Goal: Task Accomplishment & Management: Use online tool/utility

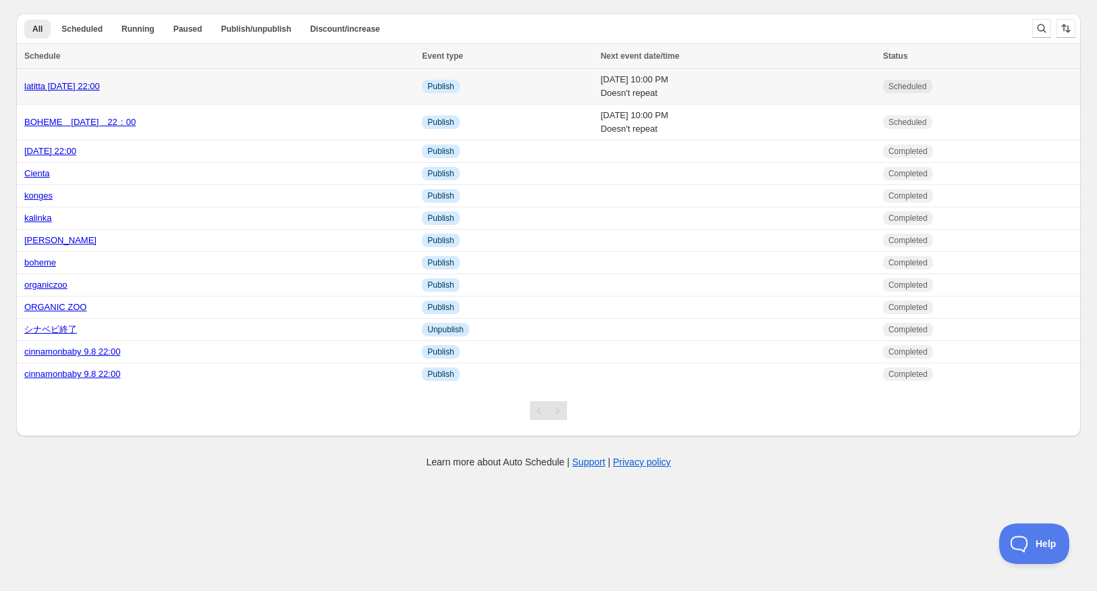
click at [257, 86] on div "latitta [DATE] 22:00" at bounding box center [218, 86] width 389 height 13
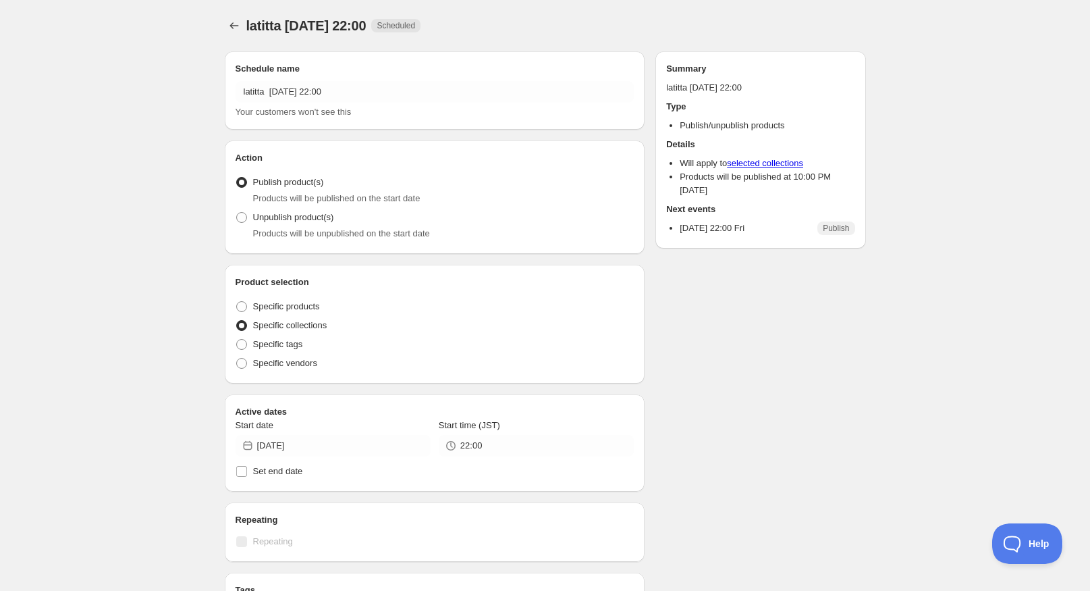
radio input "true"
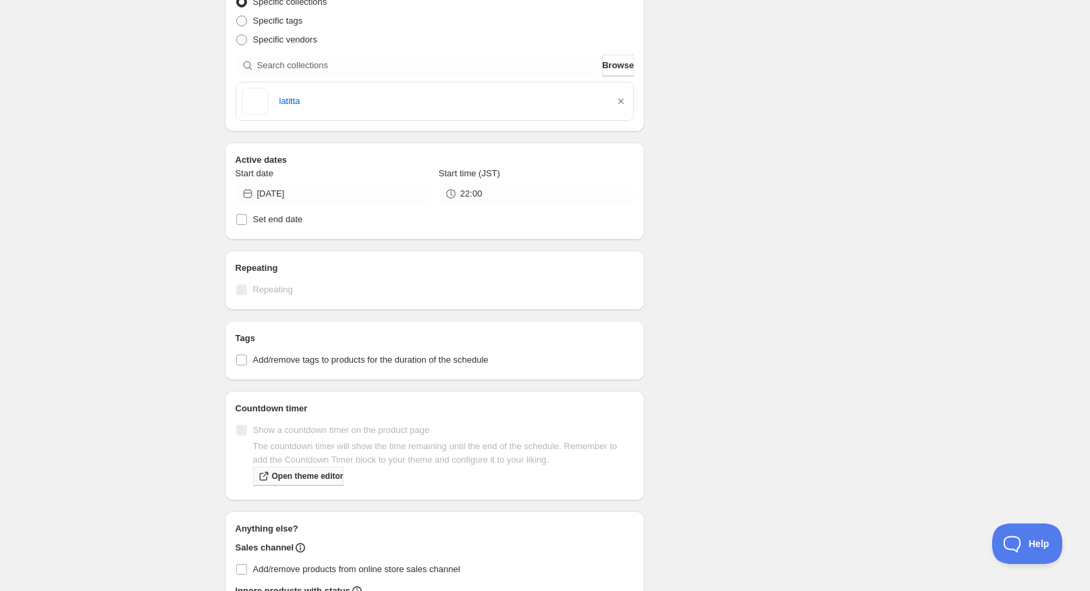
scroll to position [337, 0]
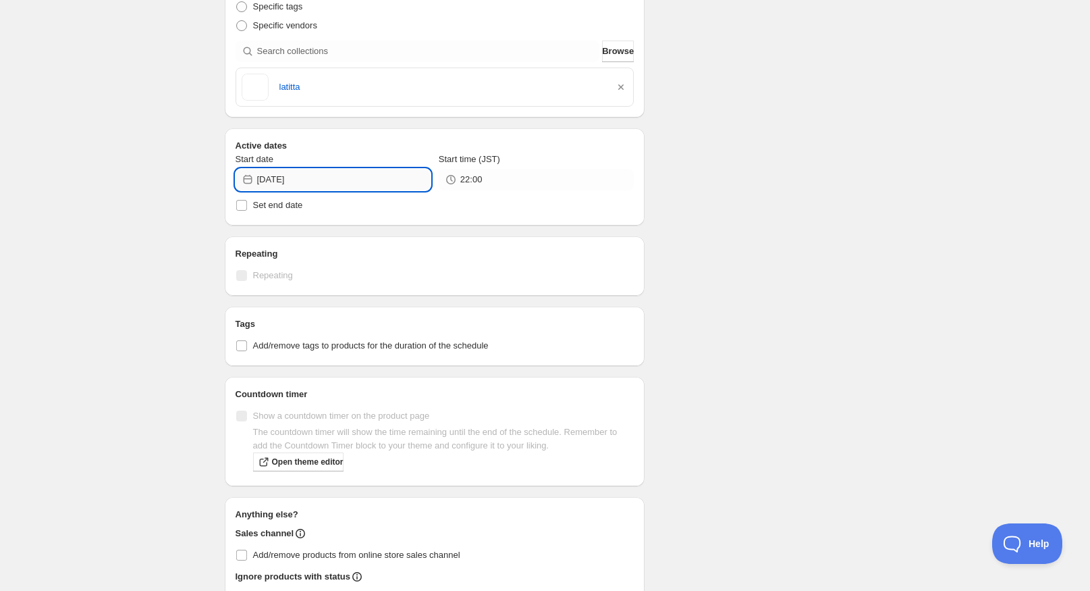
click at [331, 180] on input "[DATE]" at bounding box center [343, 180] width 173 height 22
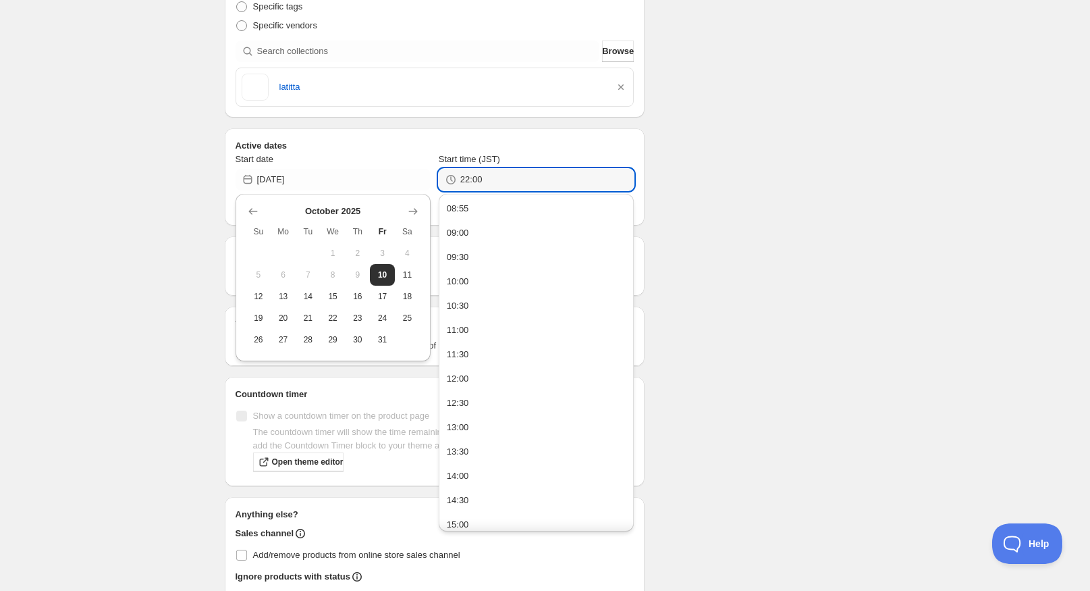
drag, startPoint x: 496, startPoint y: 180, endPoint x: 435, endPoint y: 198, distance: 63.4
click at [435, 198] on div "Start date [DATE] Start time (JST) 22:00 Set end date" at bounding box center [435, 184] width 399 height 62
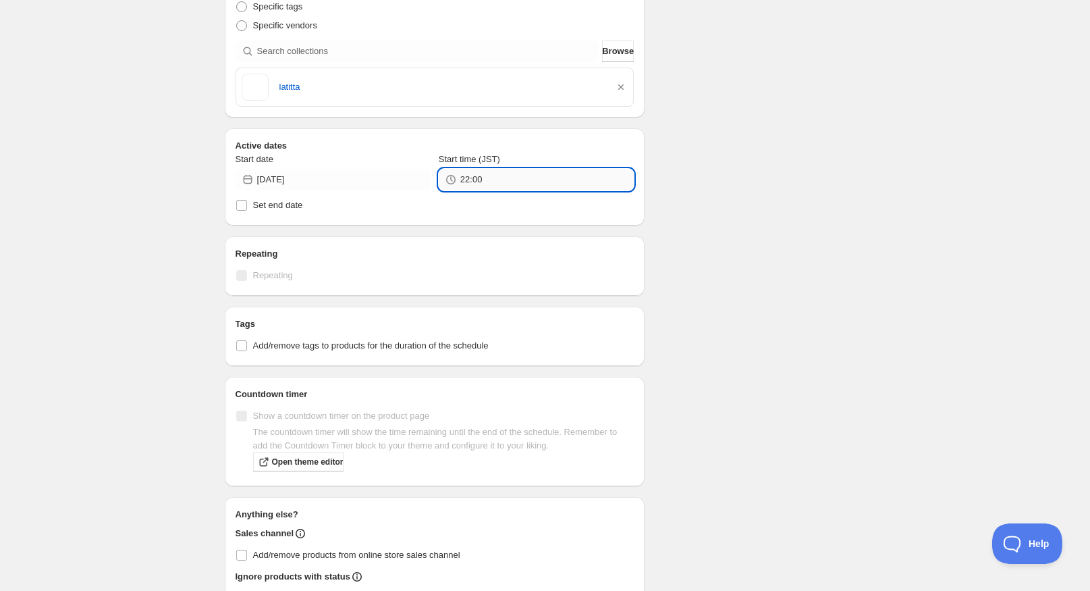
click at [489, 184] on input "22:00" at bounding box center [546, 180] width 173 height 22
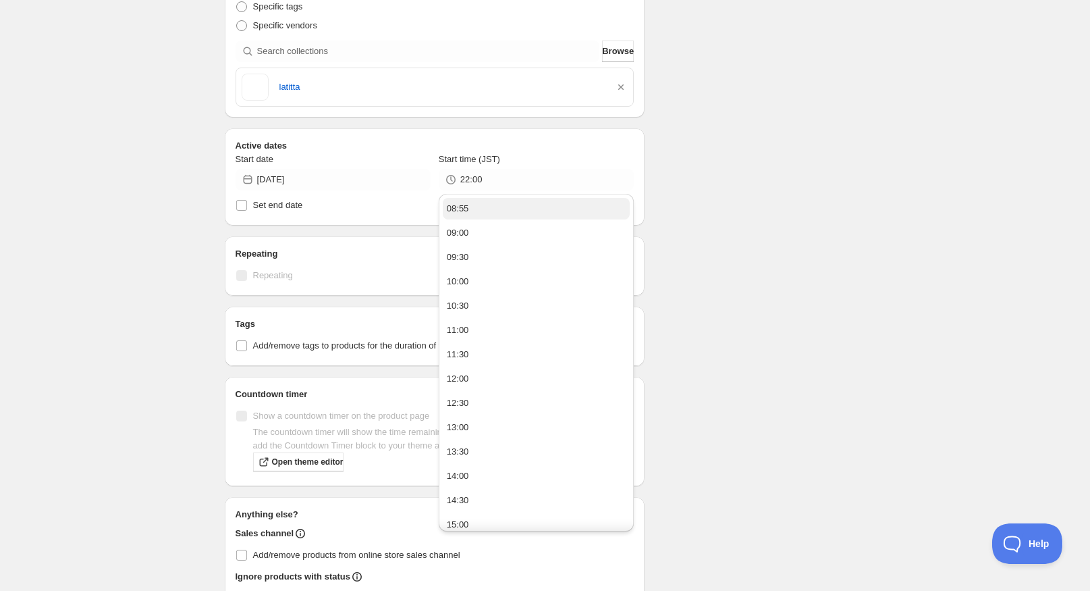
click at [489, 207] on button "08:55" at bounding box center [536, 209] width 187 height 22
type input "08:55"
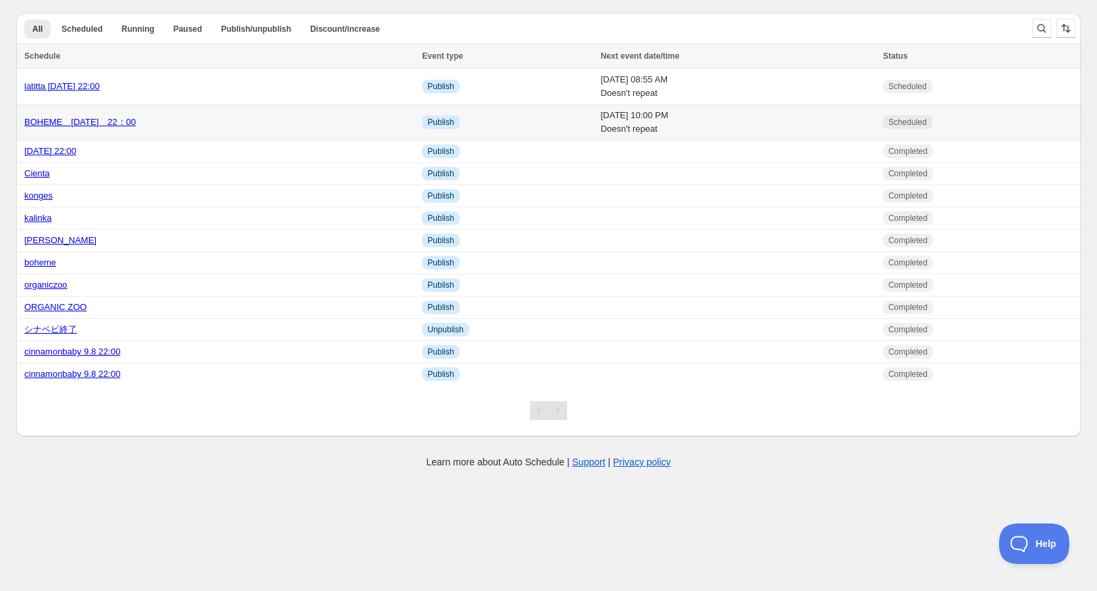
click at [139, 119] on div "BOHEME　[DATE]　22：00" at bounding box center [218, 121] width 389 height 13
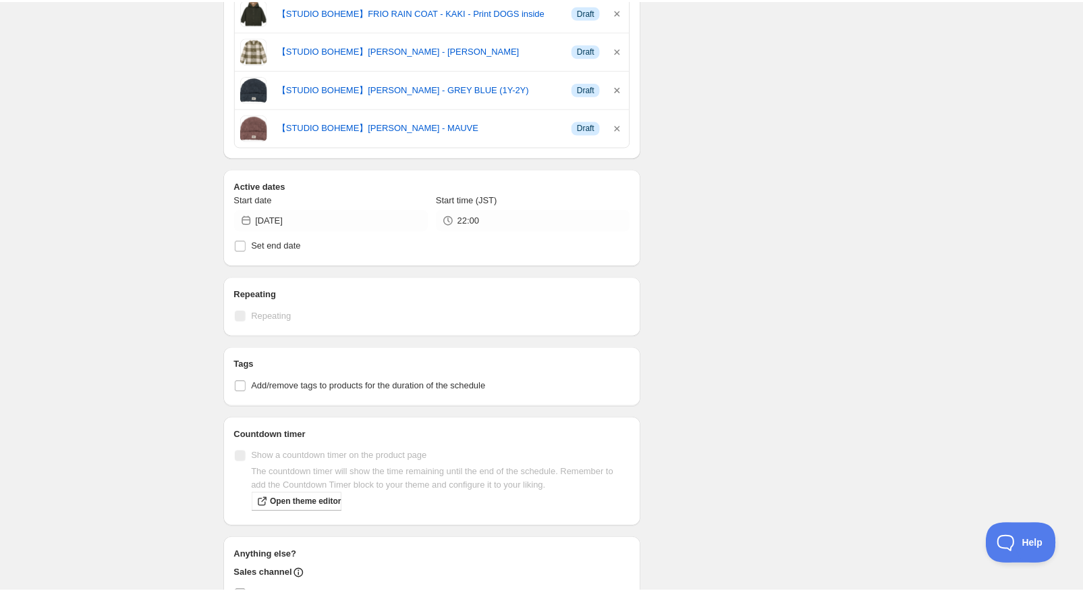
scroll to position [877, 0]
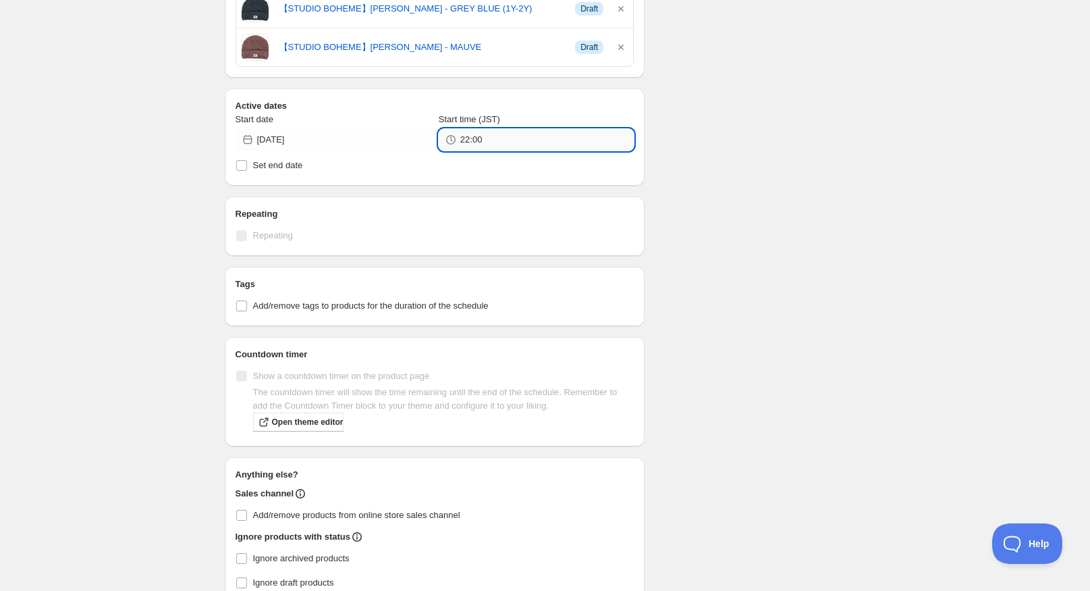
click at [465, 133] on input "22:00" at bounding box center [546, 140] width 173 height 22
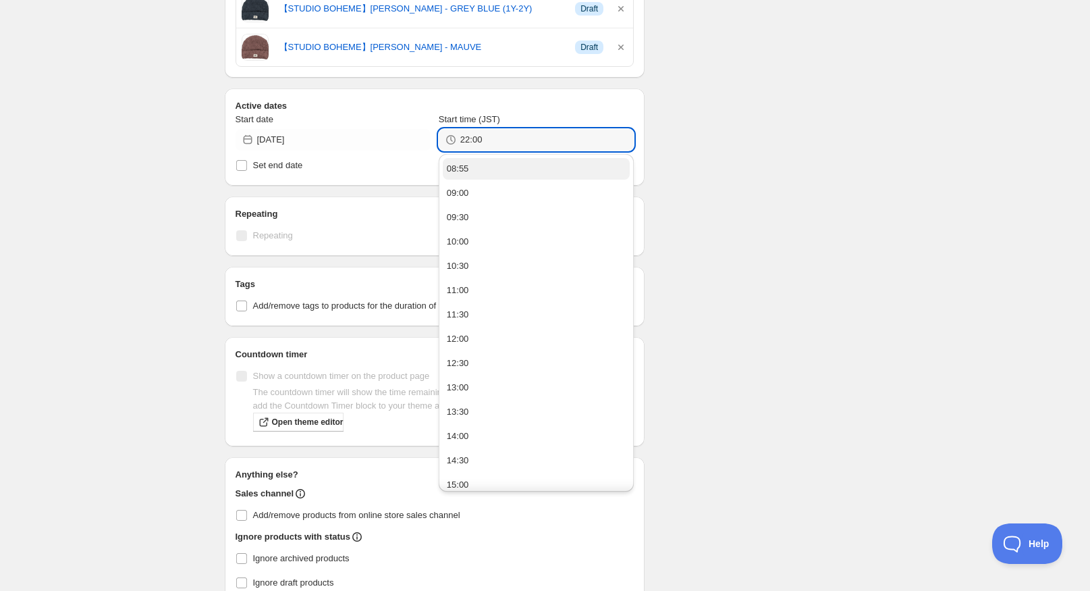
click at [485, 171] on button "08:55" at bounding box center [536, 169] width 187 height 22
type input "08:55"
